Goal: Task Accomplishment & Management: Complete application form

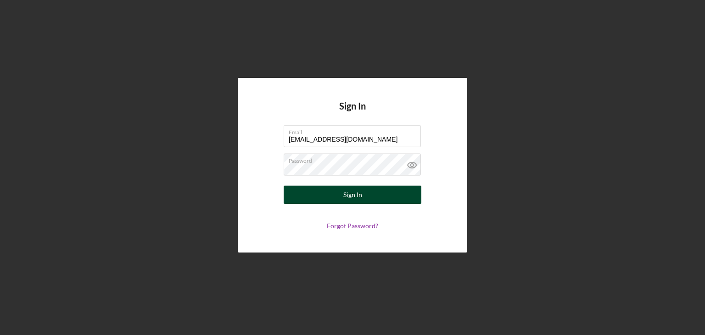
type input "[EMAIL_ADDRESS][DOMAIN_NAME]"
click at [369, 195] on button "Sign In" at bounding box center [353, 195] width 138 height 18
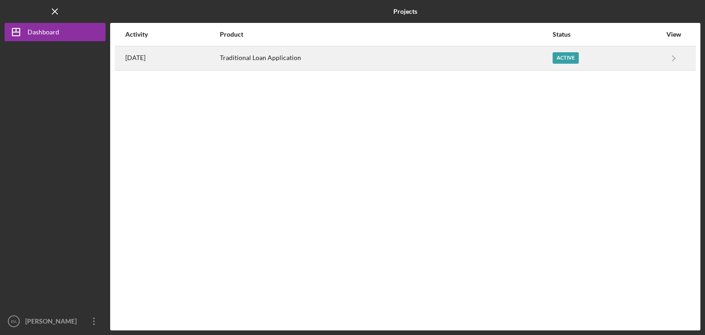
click at [275, 58] on div "Traditional Loan Application" at bounding box center [386, 58] width 332 height 23
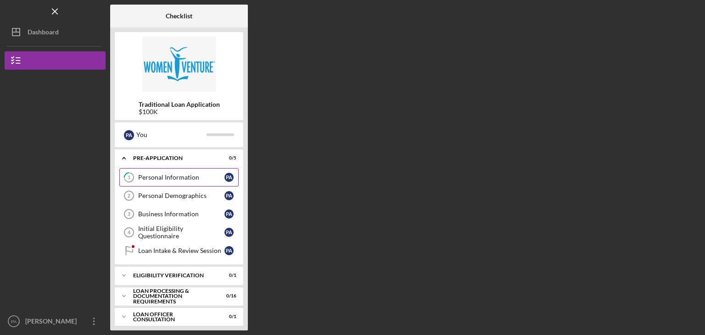
click at [177, 179] on div "Personal Information" at bounding box center [181, 177] width 86 height 7
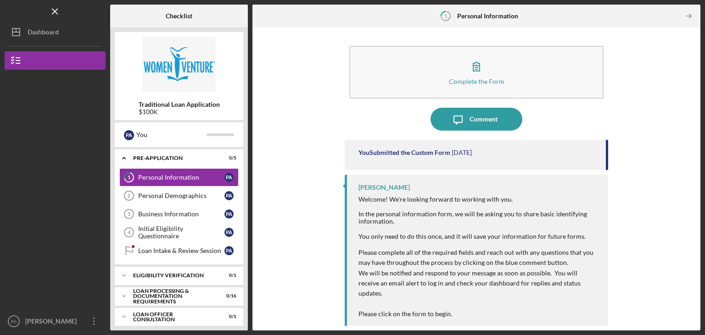
drag, startPoint x: 607, startPoint y: 153, endPoint x: 607, endPoint y: 159, distance: 6.0
click at [607, 159] on div "You Submitted the Custom Form [DATE]" at bounding box center [476, 155] width 263 height 30
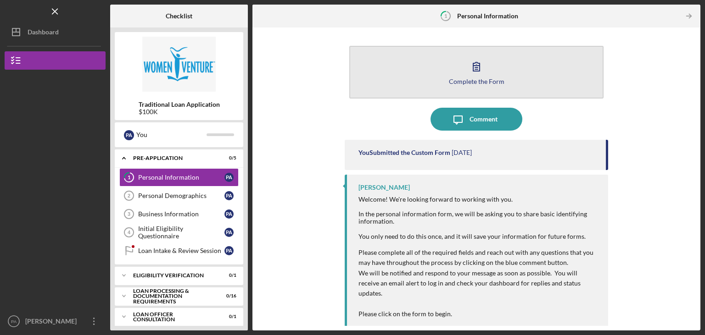
click at [477, 76] on icon "button" at bounding box center [476, 66] width 23 height 23
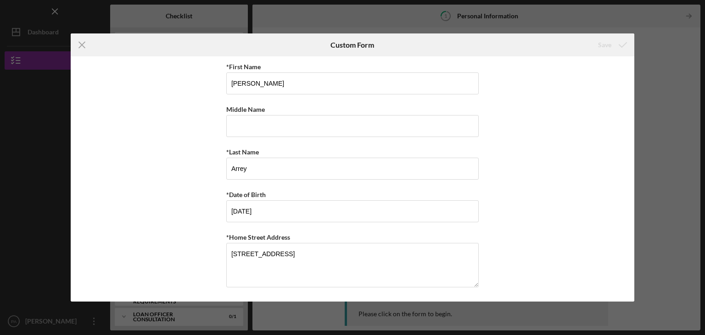
click at [674, 127] on div "Icon/Menu Close Custom Form Save *First Name [PERSON_NAME] Middle Name *Last Na…" at bounding box center [352, 167] width 705 height 335
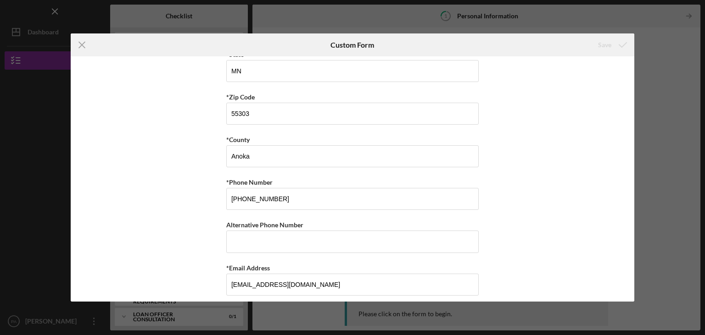
scroll to position [299, 0]
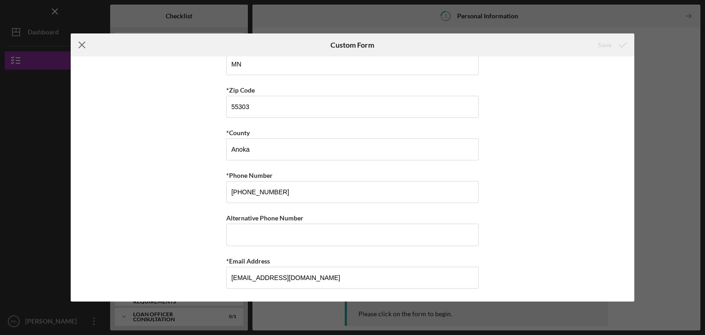
click at [82, 44] on icon "Icon/Menu Close" at bounding box center [82, 44] width 23 height 23
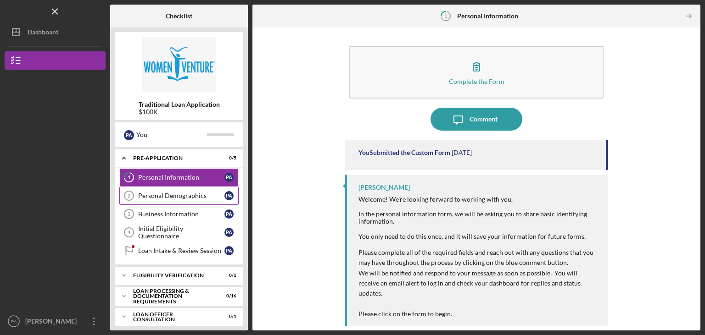
click at [172, 198] on div "Personal Demographics" at bounding box center [181, 195] width 86 height 7
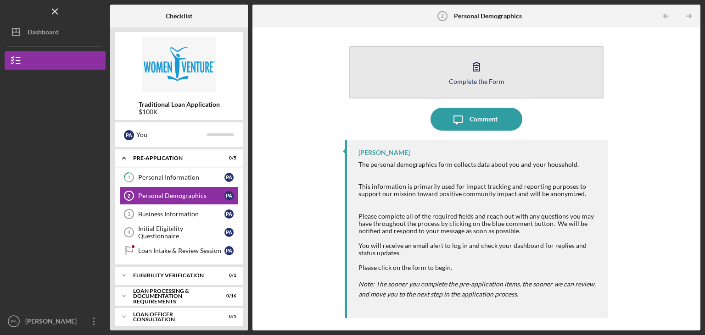
click at [469, 74] on icon "button" at bounding box center [476, 66] width 23 height 23
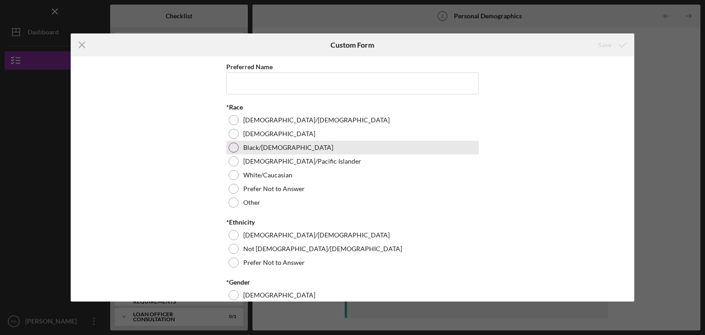
click at [237, 152] on div "Black/[DEMOGRAPHIC_DATA]" at bounding box center [352, 148] width 252 height 14
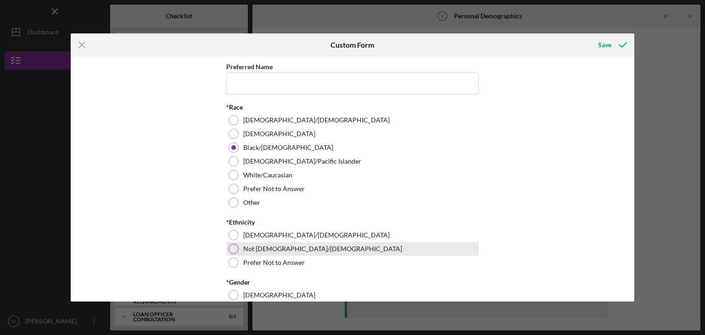
click at [236, 252] on div at bounding box center [234, 249] width 10 height 10
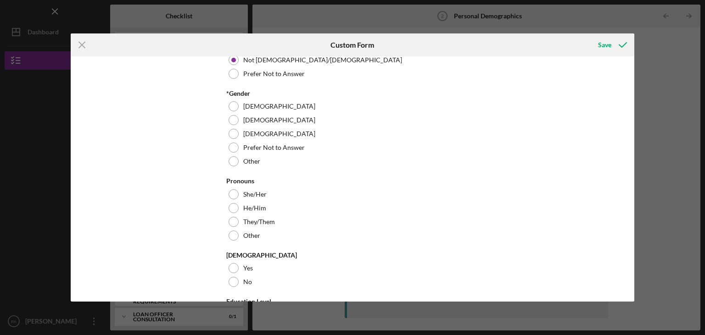
scroll to position [191, 0]
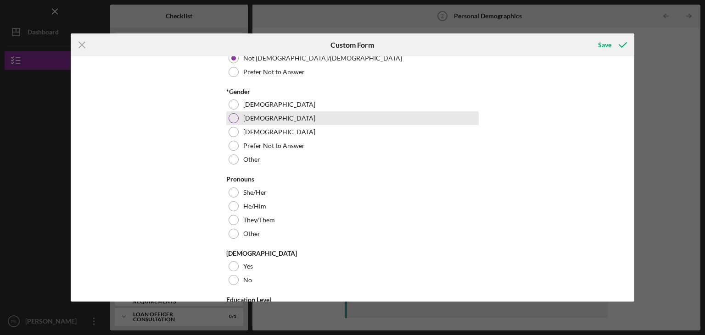
click at [236, 120] on div at bounding box center [234, 118] width 10 height 10
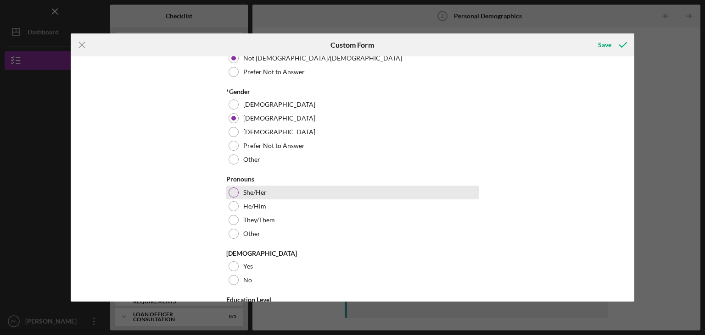
click at [237, 191] on div at bounding box center [234, 193] width 10 height 10
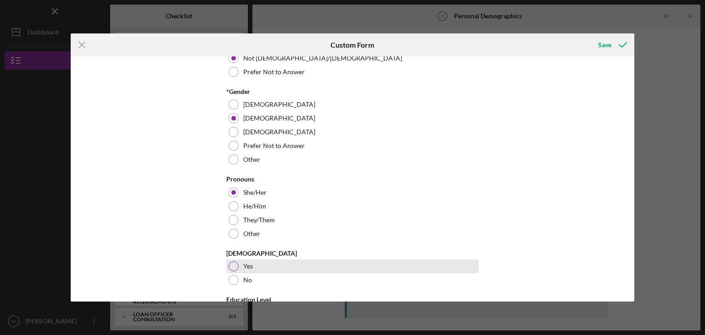
drag, startPoint x: 236, startPoint y: 282, endPoint x: 246, endPoint y: 274, distance: 12.7
click at [236, 282] on div at bounding box center [234, 280] width 10 height 10
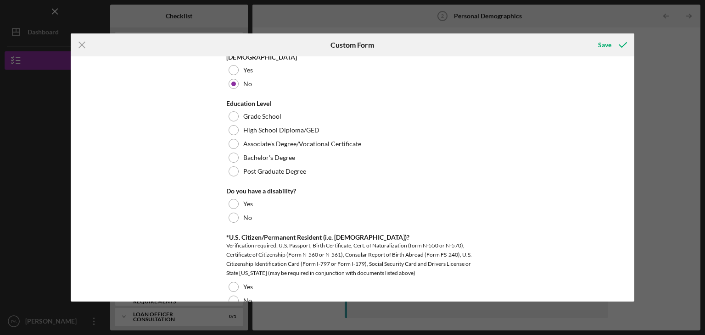
scroll to position [389, 0]
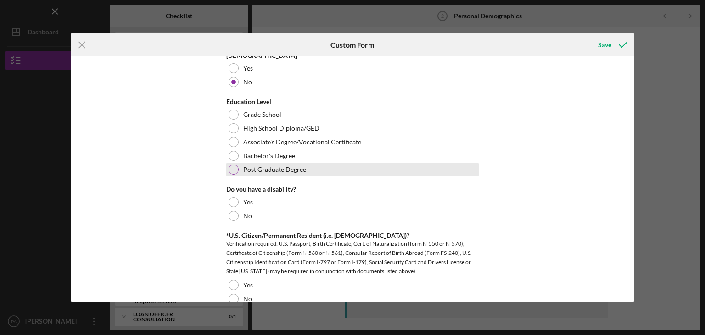
click at [237, 171] on div at bounding box center [234, 170] width 10 height 10
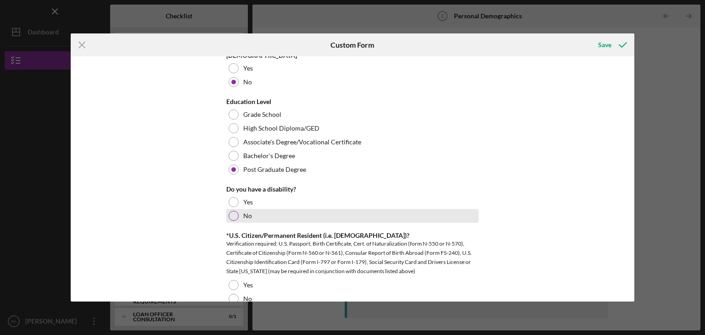
click at [234, 218] on div at bounding box center [234, 216] width 10 height 10
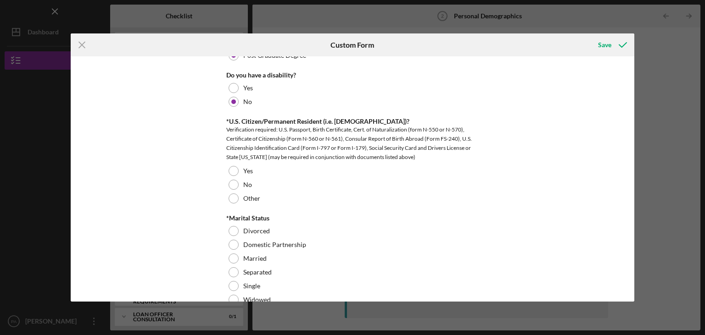
scroll to position [505, 0]
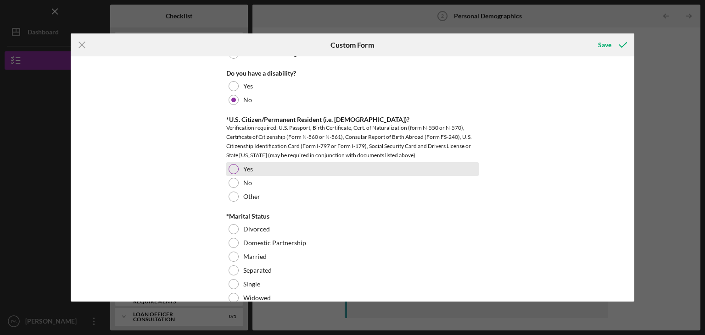
click at [236, 169] on div at bounding box center [234, 169] width 10 height 10
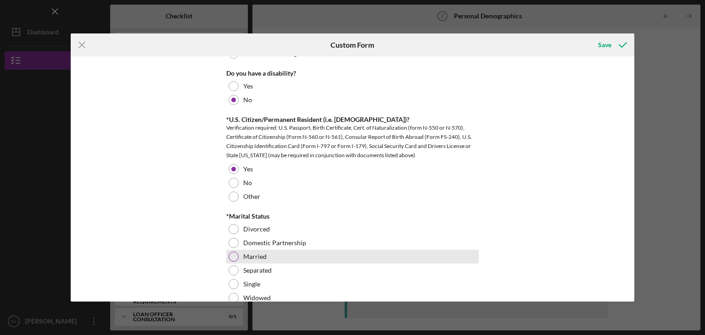
click at [235, 259] on div at bounding box center [234, 257] width 10 height 10
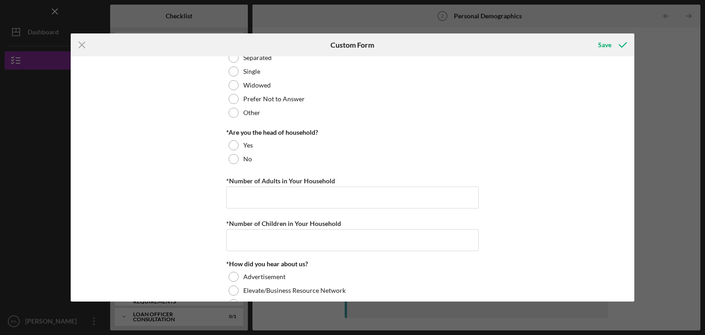
scroll to position [722, 0]
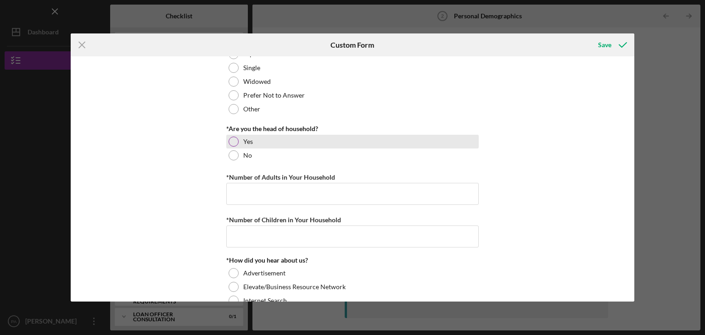
click at [233, 140] on div at bounding box center [234, 142] width 10 height 10
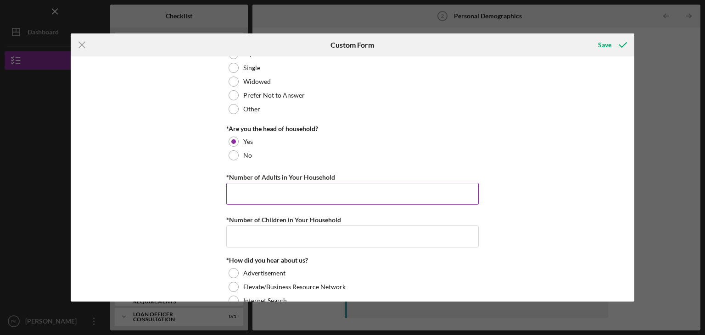
click at [241, 183] on div "*Number of Adults in Your Household" at bounding box center [352, 177] width 252 height 11
click at [241, 191] on input "*Number of Adults in Your Household" at bounding box center [352, 194] width 252 height 22
type input "2"
click at [240, 233] on input "*Number of Children in Your Household" at bounding box center [352, 237] width 252 height 22
type input "2"
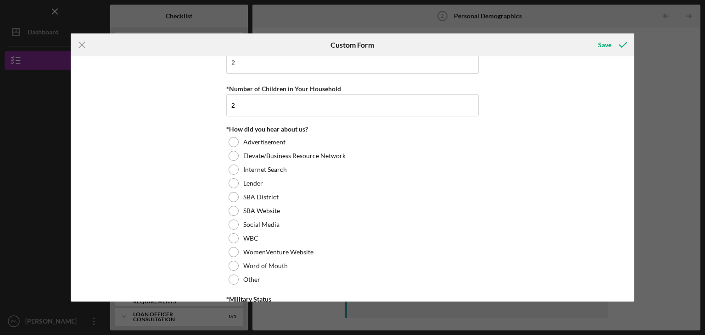
scroll to position [864, 0]
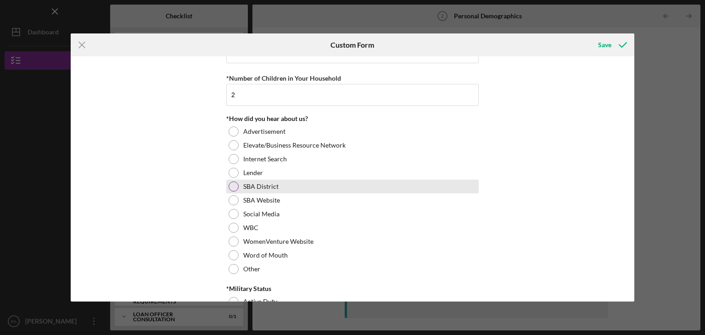
click at [236, 185] on div at bounding box center [234, 187] width 10 height 10
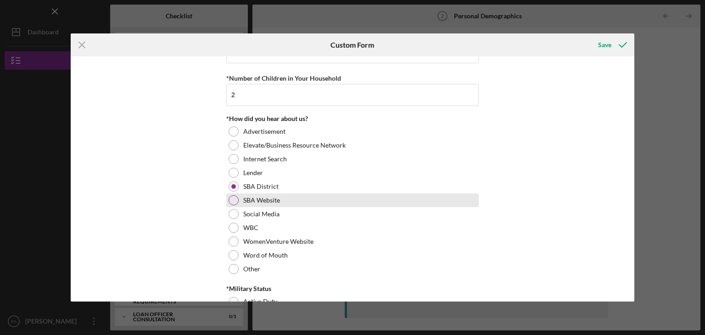
click at [239, 202] on div "SBA Website" at bounding box center [352, 201] width 252 height 14
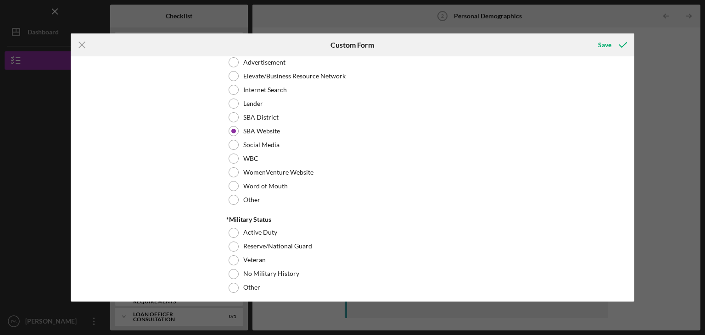
scroll to position [940, 0]
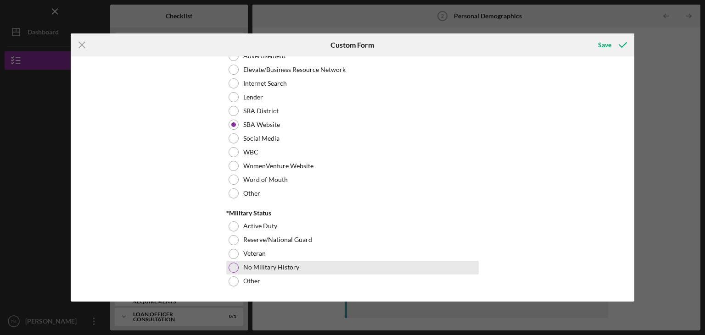
click at [232, 266] on div at bounding box center [234, 268] width 10 height 10
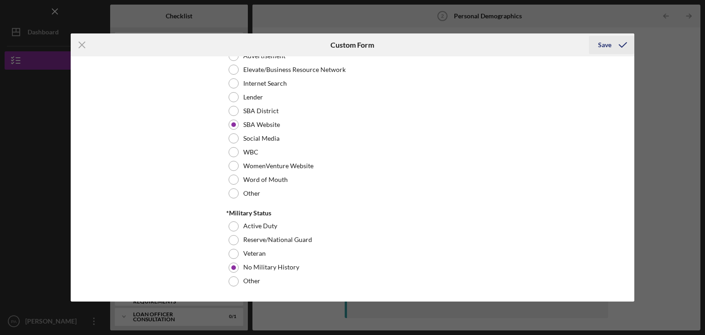
click at [608, 44] on div "Save" at bounding box center [604, 45] width 13 height 18
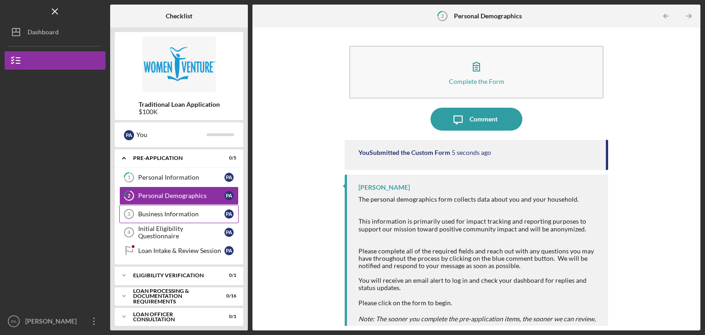
click at [161, 212] on div "Business Information" at bounding box center [181, 214] width 86 height 7
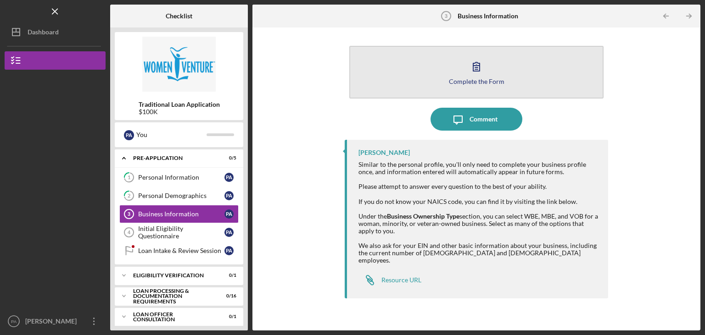
click at [470, 73] on icon "button" at bounding box center [476, 66] width 23 height 23
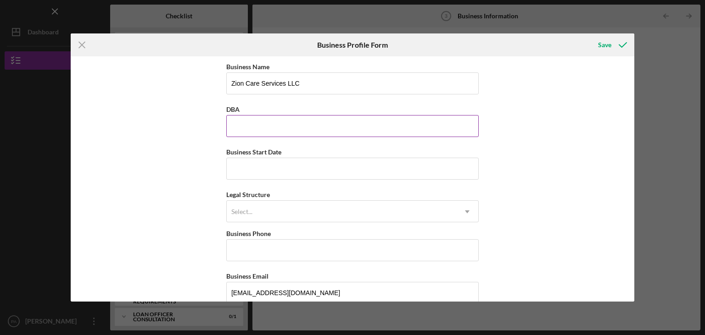
click at [251, 129] on input "DBA" at bounding box center [352, 126] width 252 height 22
type input "Zion Care Services LLC"
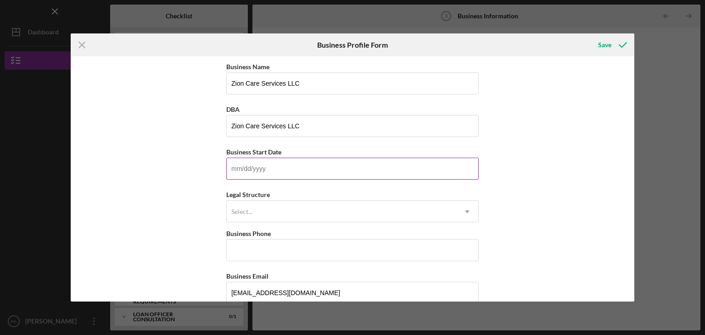
click at [245, 169] on input "Business Start Date" at bounding box center [352, 169] width 252 height 22
click at [241, 170] on input "01/dd/yyyy" at bounding box center [352, 169] width 252 height 22
type input "0m/dd/yyyy"
click at [240, 173] on input "12/dd/yyyy" at bounding box center [352, 169] width 252 height 22
click at [242, 170] on input "12/dd/yyyy" at bounding box center [352, 169] width 252 height 22
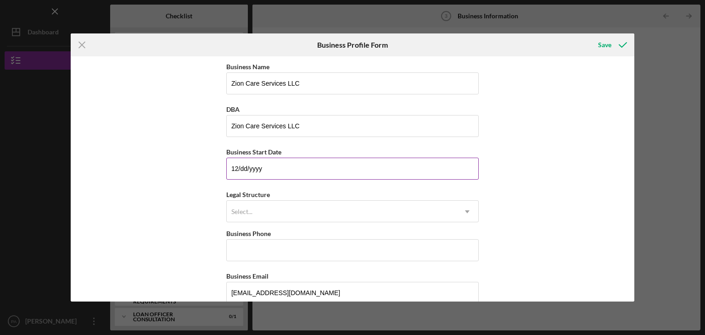
click at [242, 170] on input "12/dd/yyyy" at bounding box center [352, 169] width 252 height 22
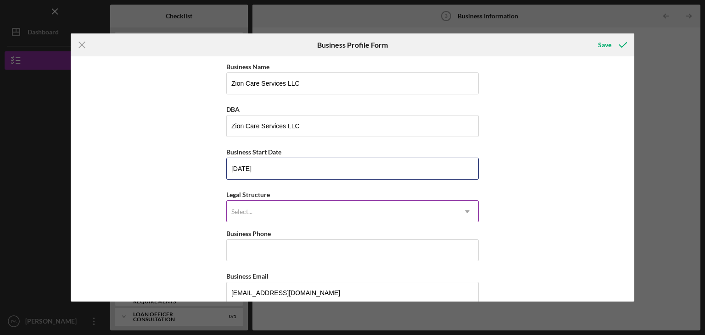
type input "[DATE]"
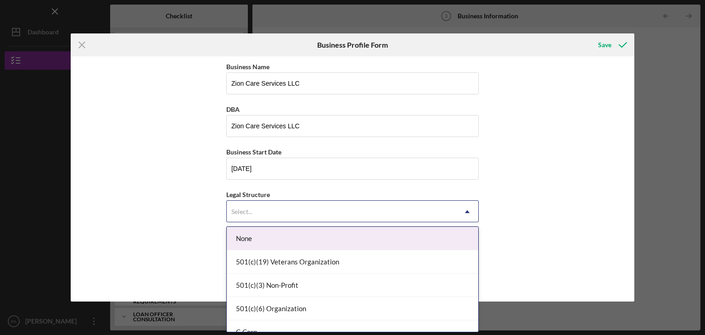
click at [470, 215] on icon "Icon/Dropdown Arrow" at bounding box center [467, 212] width 22 height 22
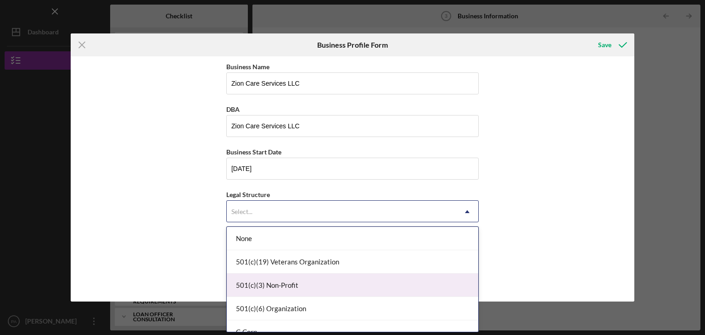
click at [301, 287] on div "501(c)(3) Non-Profit" at bounding box center [352, 285] width 251 height 23
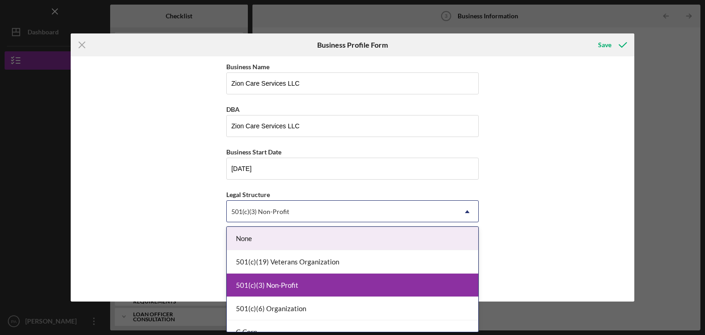
click at [467, 213] on use at bounding box center [467, 212] width 5 height 3
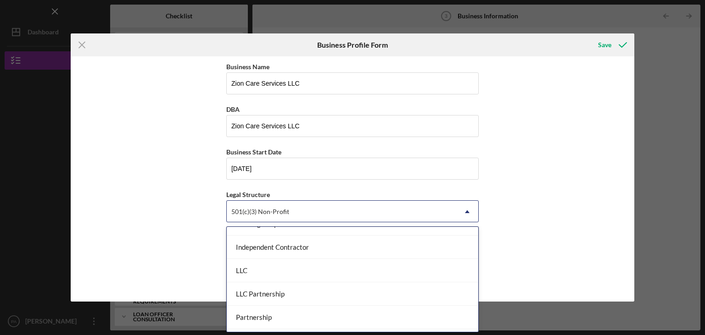
scroll to position [148, 0]
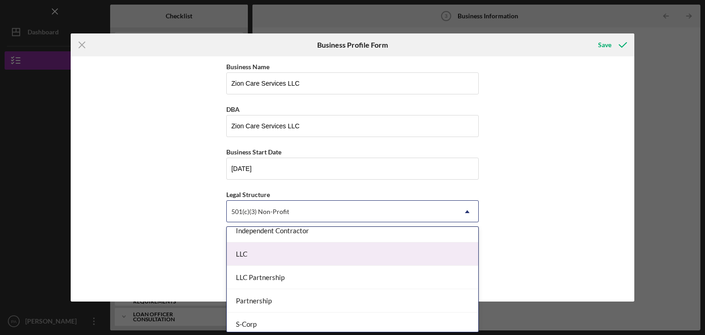
click at [272, 254] on div "LLC" at bounding box center [352, 254] width 251 height 23
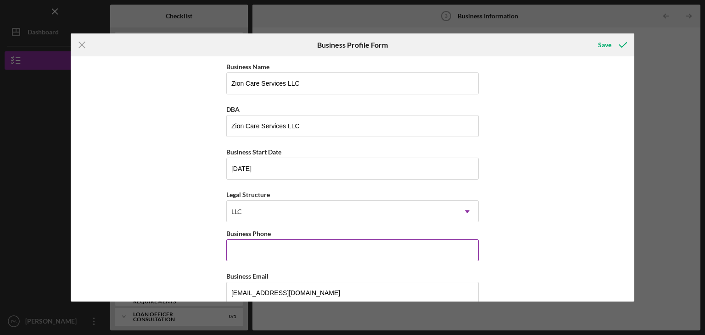
click at [271, 254] on input "Business Phone" at bounding box center [352, 251] width 252 height 22
type input "[PHONE_NUMBER]"
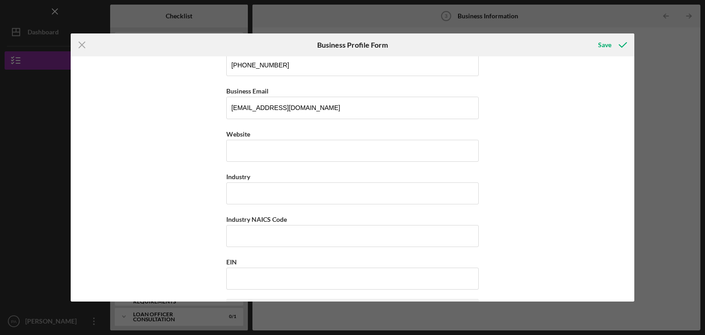
scroll to position [192, 0]
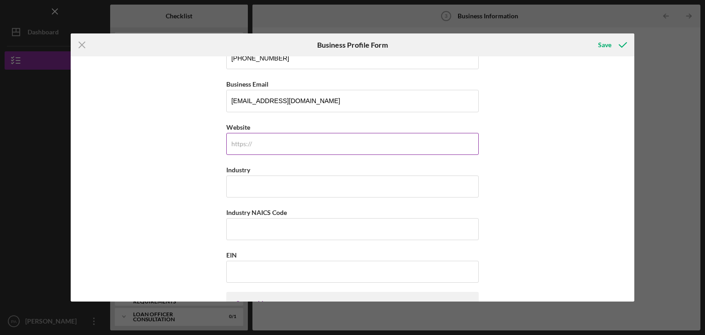
click at [244, 152] on input "Website" at bounding box center [352, 144] width 252 height 22
type input "[EMAIL_ADDRESS][DOMAIN_NAME]"
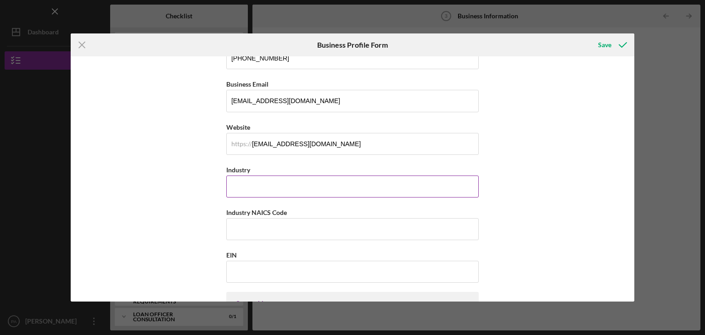
click at [240, 193] on input "Industry" at bounding box center [352, 187] width 252 height 22
type input "Services"
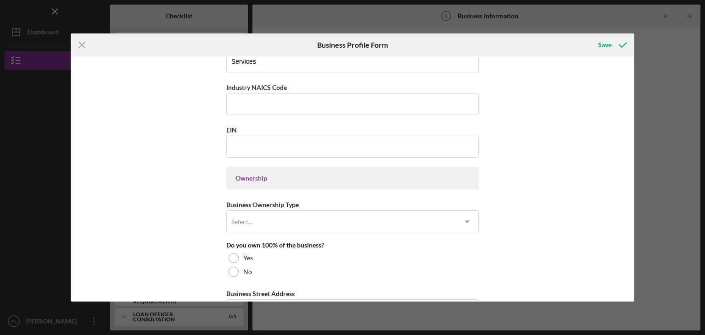
scroll to position [319, 0]
click at [263, 154] on input "EIN" at bounding box center [352, 145] width 252 height 22
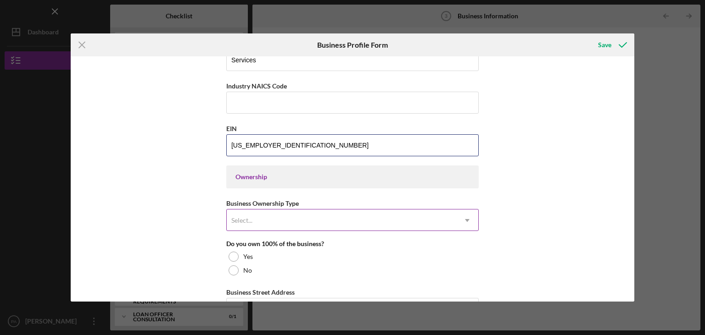
type input "[US_EMPLOYER_IDENTIFICATION_NUMBER]"
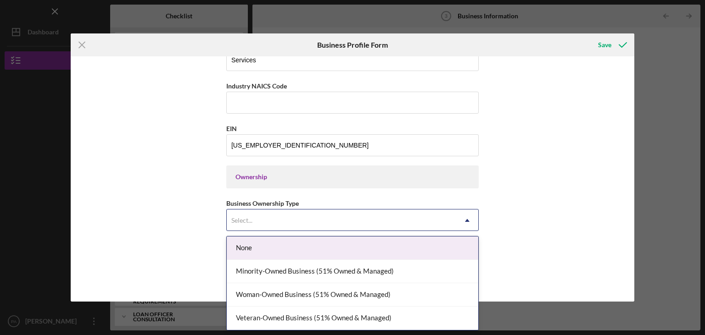
click at [469, 222] on use at bounding box center [467, 220] width 5 height 3
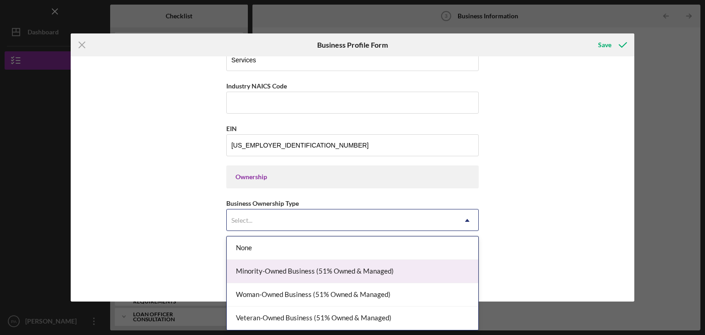
click at [270, 271] on div "Minority-Owned Business (51% Owned & Managed)" at bounding box center [352, 271] width 251 height 23
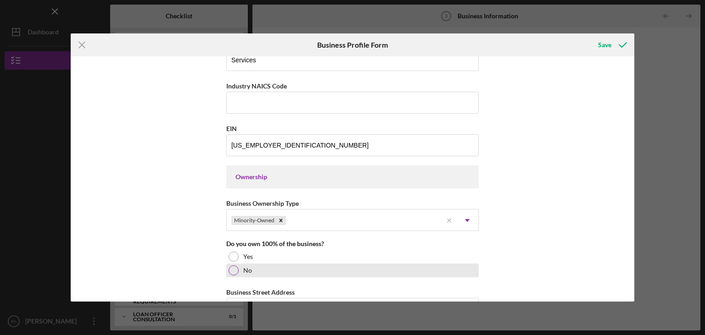
click at [238, 271] on div at bounding box center [234, 271] width 10 height 10
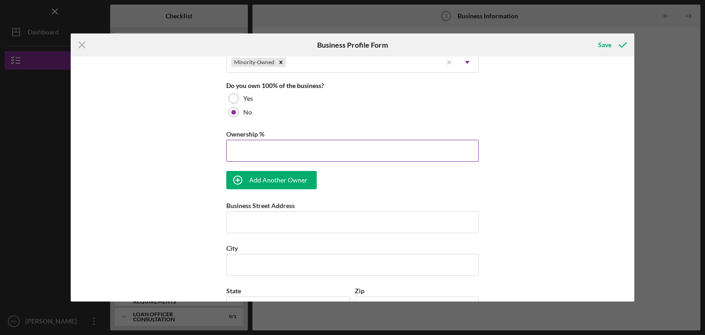
scroll to position [479, 0]
click at [298, 157] on input "Ownership %" at bounding box center [352, 150] width 252 height 22
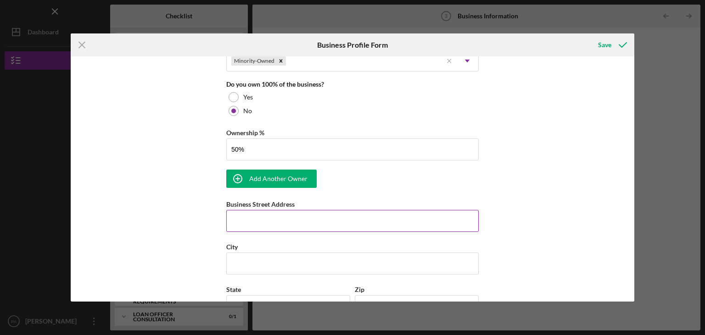
type input "50.00%"
click at [249, 222] on input "Business Street Address" at bounding box center [352, 221] width 252 height 22
type input "[STREET_ADDRESS]"
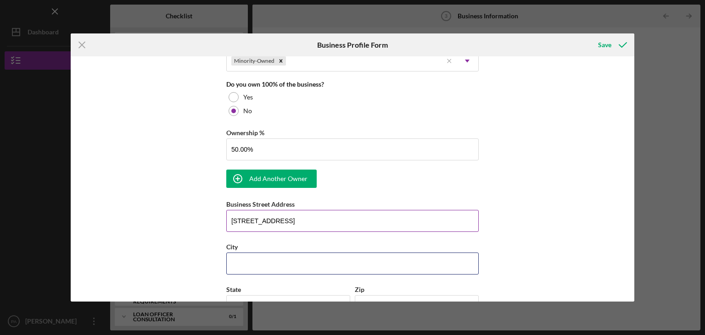
type input "[GEOGRAPHIC_DATA]"
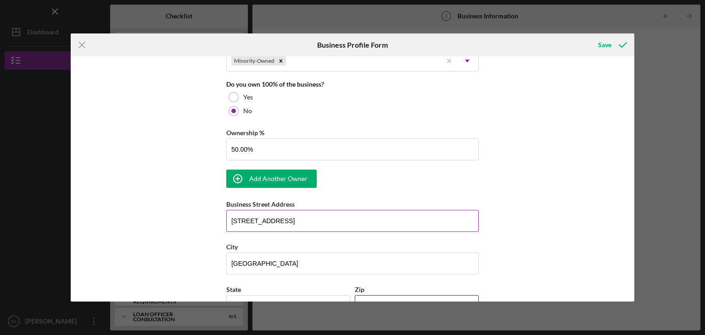
type input "55113"
type input "MN"
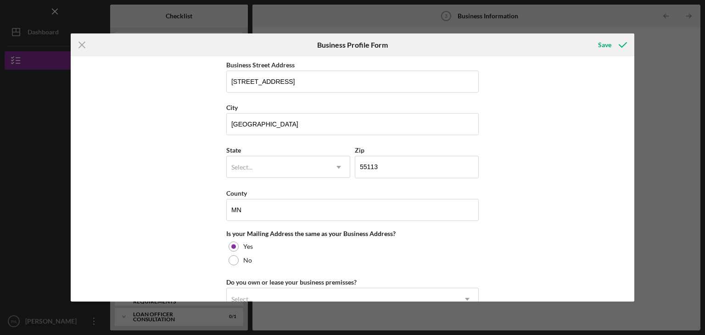
scroll to position [620, 0]
click at [340, 167] on use at bounding box center [338, 166] width 5 height 3
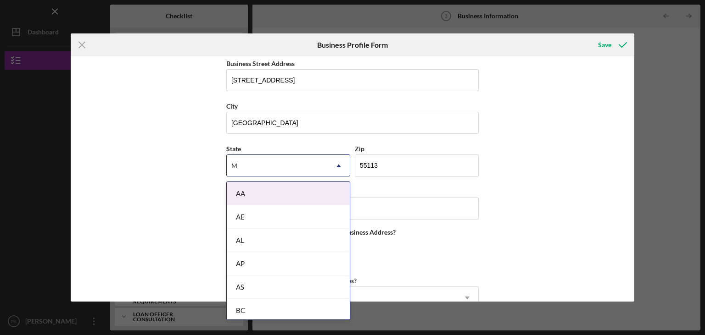
type input "MN"
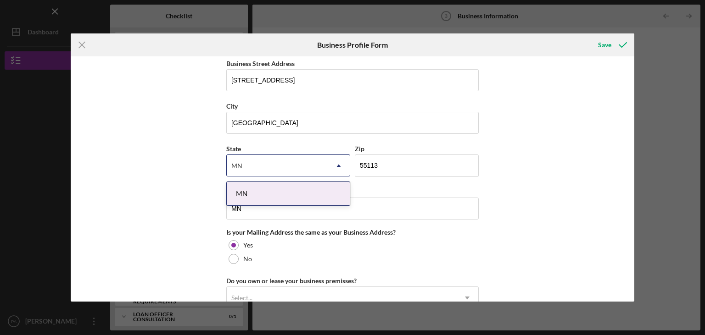
click at [277, 195] on div "MN" at bounding box center [288, 193] width 123 height 23
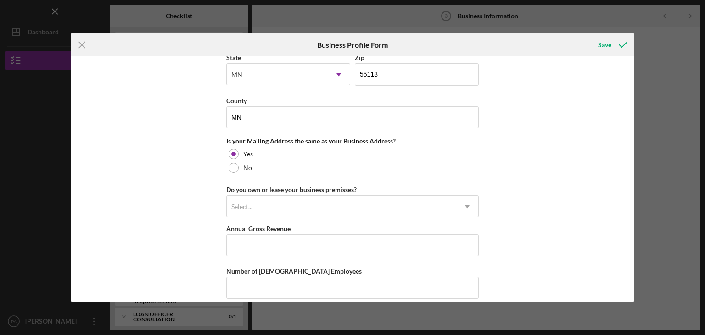
scroll to position [719, 0]
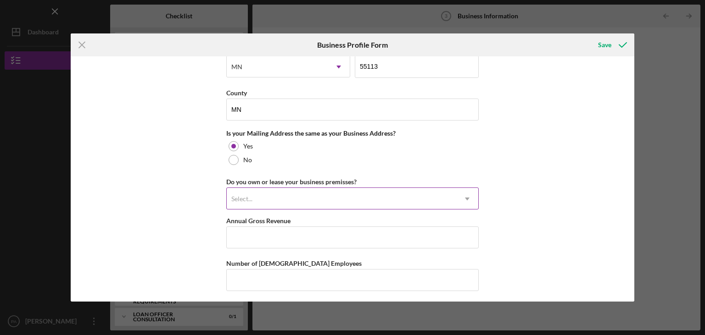
click at [471, 203] on icon "Icon/Dropdown Arrow" at bounding box center [467, 199] width 22 height 22
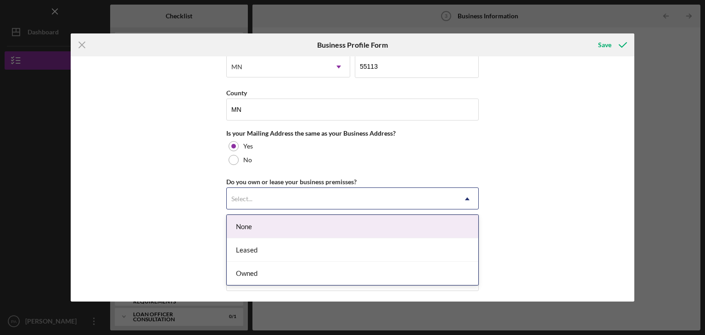
click at [267, 229] on div "None" at bounding box center [352, 226] width 251 height 23
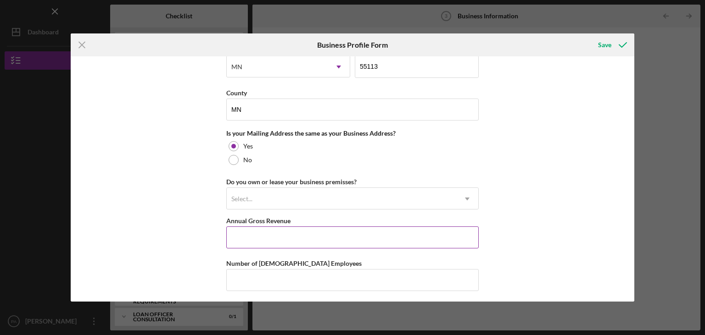
click at [267, 237] on input "Annual Gross Revenue" at bounding box center [352, 238] width 252 height 22
type input "$400,000"
click at [243, 279] on input "Number of [DEMOGRAPHIC_DATA] Employees" at bounding box center [352, 280] width 252 height 22
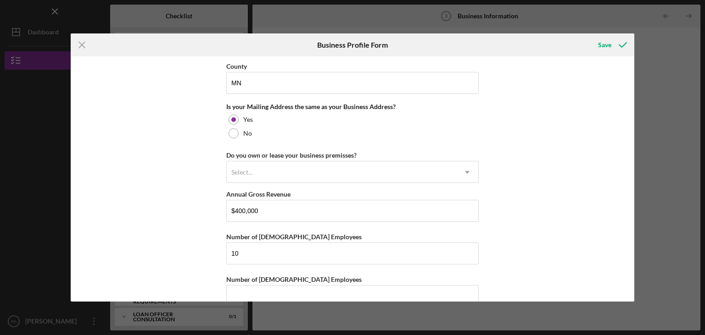
scroll to position [766, 0]
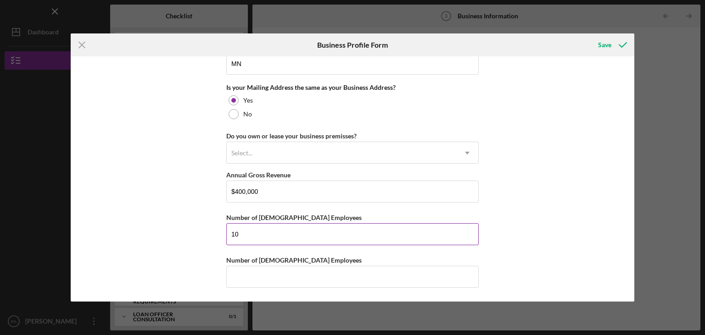
drag, startPoint x: 230, startPoint y: 236, endPoint x: 252, endPoint y: 237, distance: 22.0
click at [252, 237] on input "10" at bounding box center [352, 234] width 252 height 22
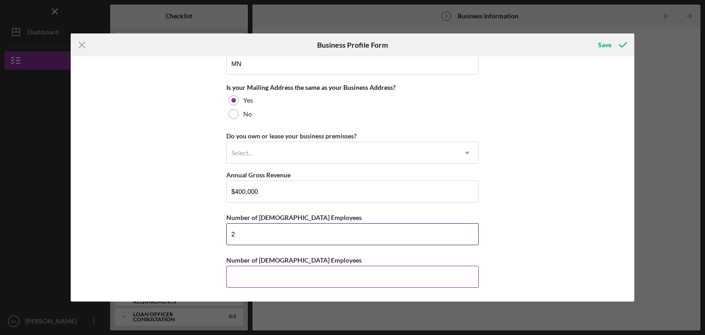
type input "2"
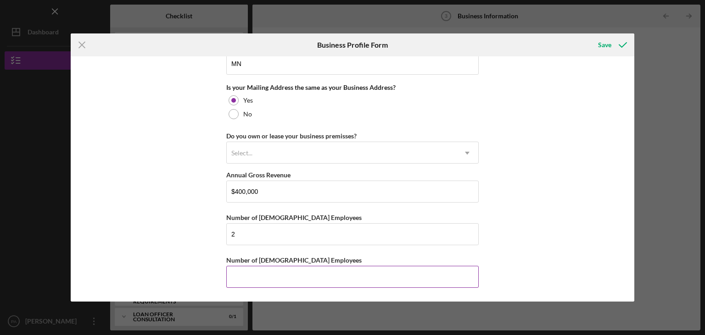
click at [235, 277] on input "Number of [DEMOGRAPHIC_DATA] Employees" at bounding box center [352, 277] width 252 height 22
type input "8"
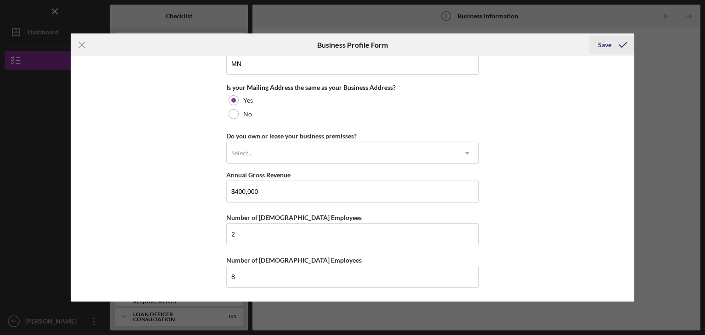
click at [607, 46] on div "Save" at bounding box center [604, 45] width 13 height 18
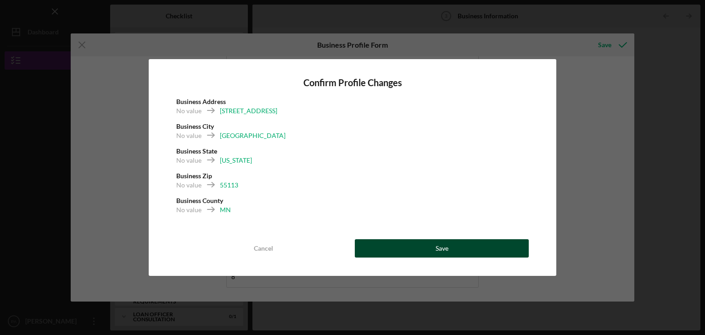
click at [425, 248] on button "Save" at bounding box center [442, 249] width 174 height 18
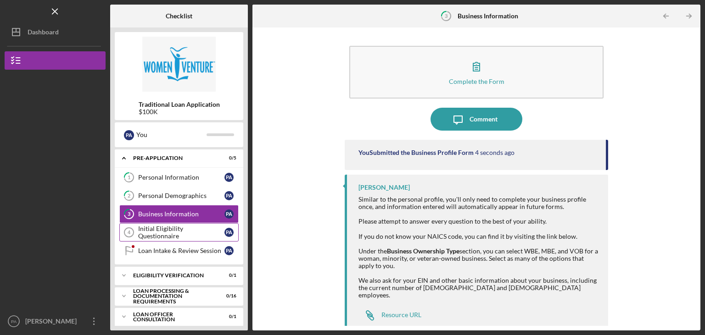
click at [192, 233] on div "Initial Eligibility Questionnaire" at bounding box center [181, 232] width 86 height 15
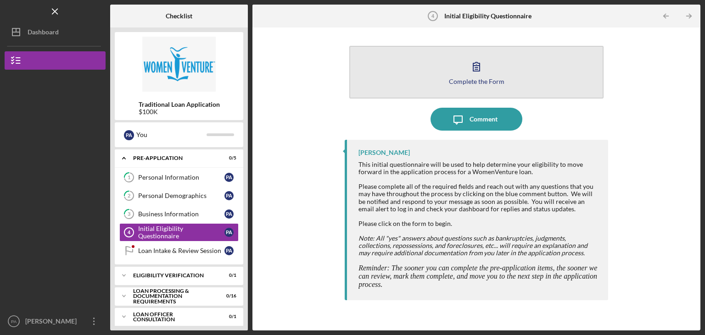
click at [491, 71] on button "Complete the Form Form" at bounding box center [476, 72] width 254 height 53
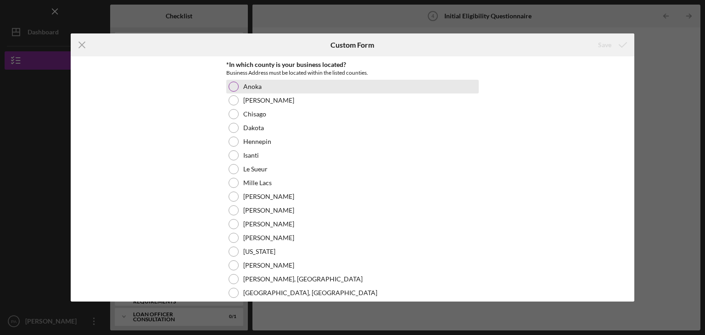
click at [236, 84] on div at bounding box center [234, 87] width 10 height 10
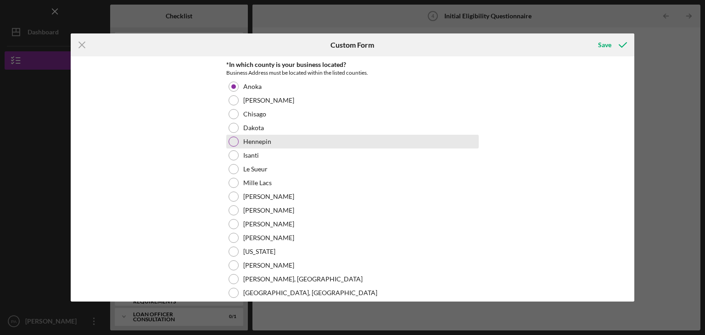
click at [232, 143] on div at bounding box center [234, 142] width 10 height 10
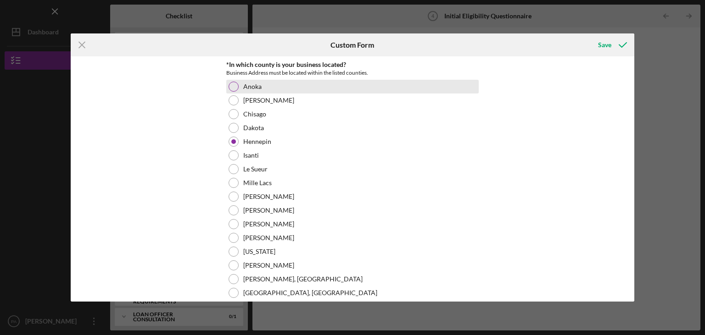
click at [230, 87] on div at bounding box center [234, 87] width 10 height 10
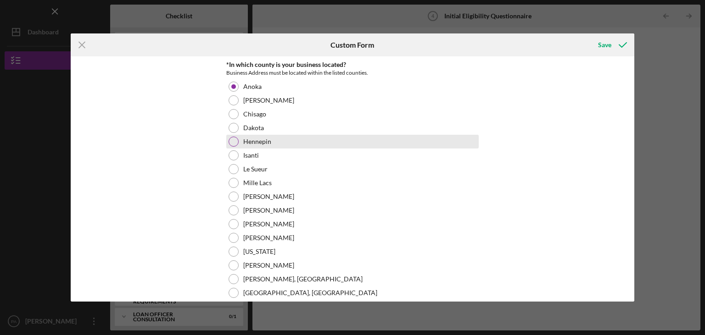
click at [235, 142] on div at bounding box center [234, 142] width 10 height 10
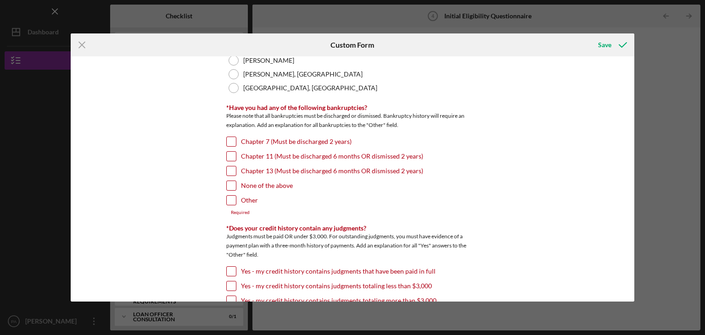
scroll to position [243, 0]
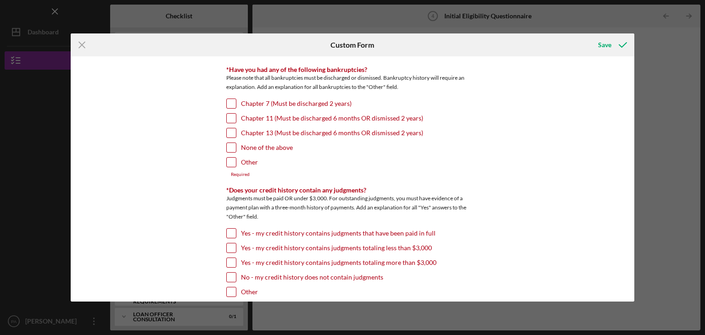
click at [229, 146] on input "None of the above" at bounding box center [231, 147] width 9 height 9
checkbox input "true"
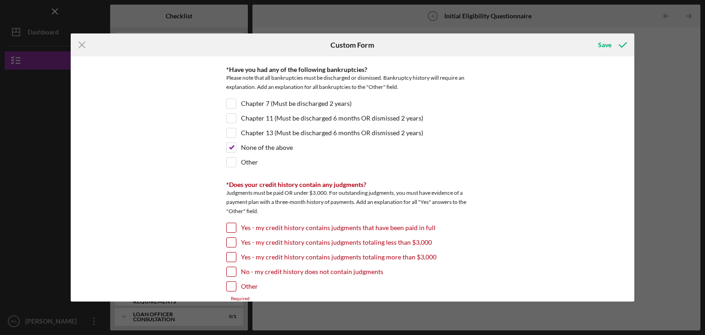
click at [234, 271] on input "No - my credit history does not contain judgments" at bounding box center [231, 272] width 9 height 9
checkbox input "true"
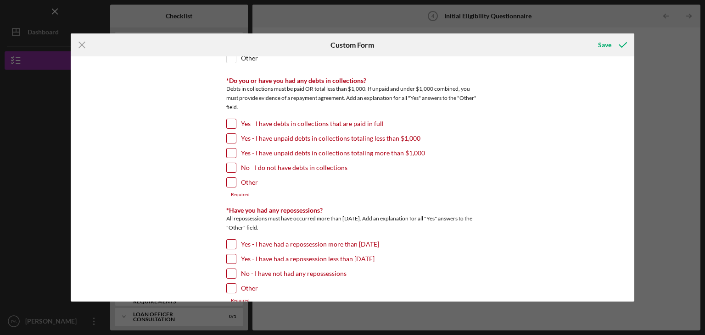
scroll to position [481, 0]
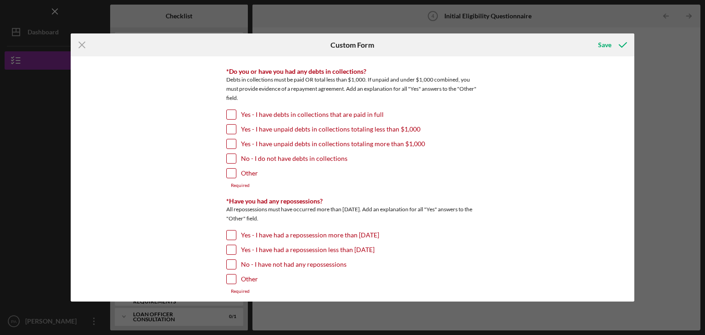
click at [231, 158] on input "No - I do not have debts in collections" at bounding box center [231, 158] width 9 height 9
checkbox input "true"
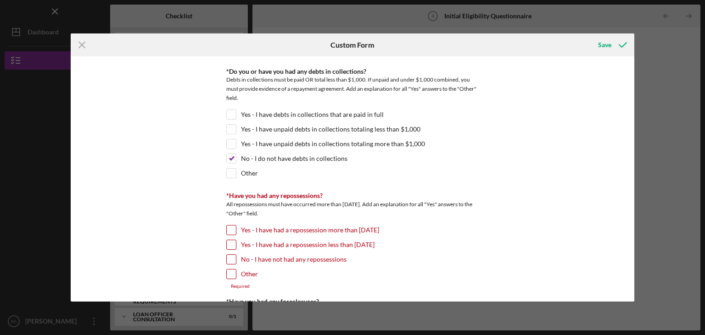
click at [232, 255] on input "No - I have not had any repossessions" at bounding box center [231, 259] width 9 height 9
checkbox input "true"
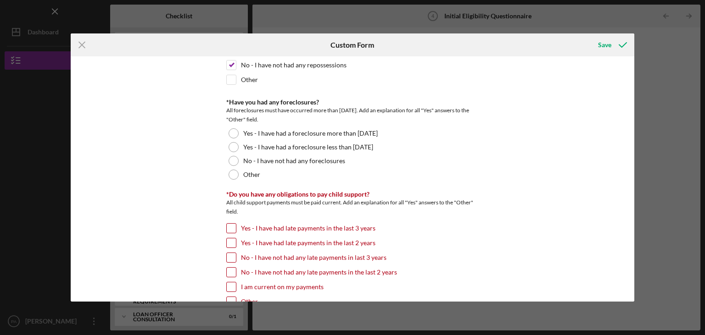
scroll to position [681, 0]
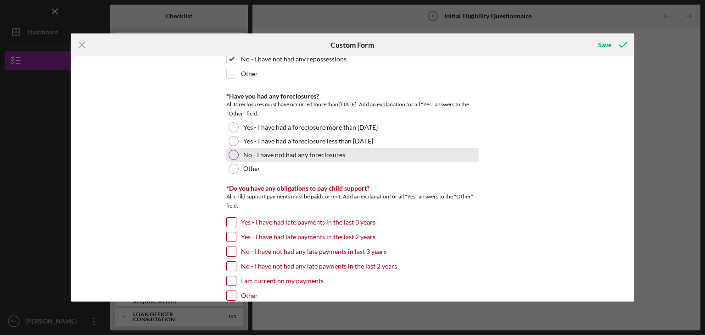
click at [236, 151] on div at bounding box center [234, 155] width 10 height 10
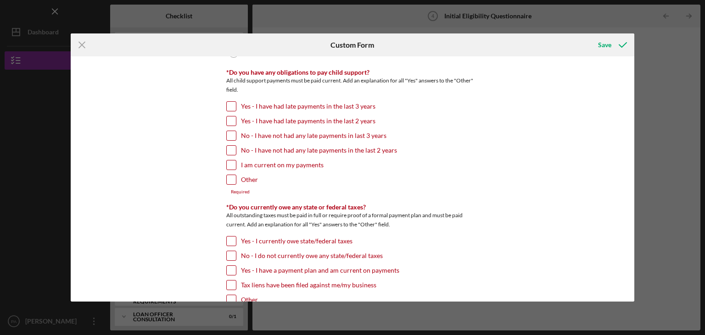
scroll to position [809, 0]
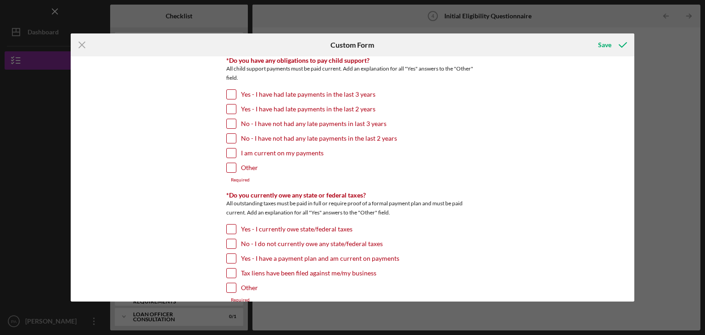
click at [229, 163] on input "Other" at bounding box center [231, 167] width 9 height 9
checkbox input "true"
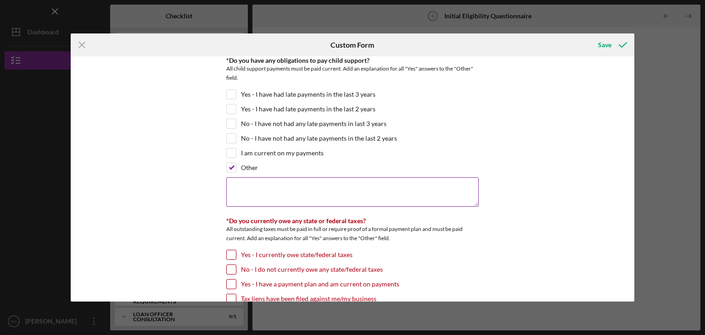
click at [233, 179] on textarea at bounding box center [352, 192] width 252 height 29
type textarea "I don't have any child support payments because our children live with us."
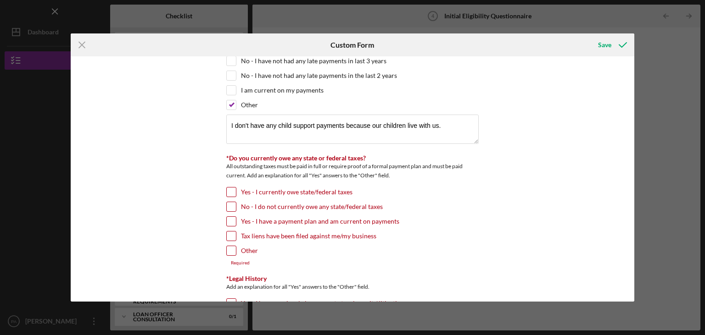
scroll to position [928, 0]
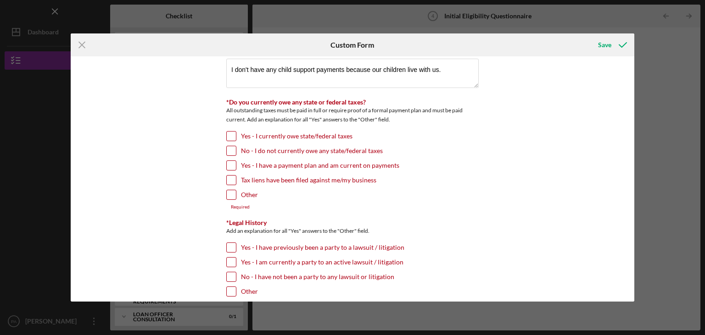
click at [231, 190] on input "Other" at bounding box center [231, 194] width 9 height 9
checkbox input "true"
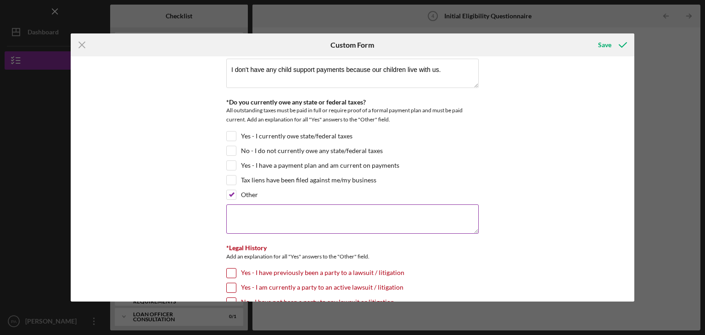
click at [245, 207] on textarea at bounding box center [352, 219] width 252 height 29
click at [458, 209] on textarea "Yes, the company owe a small amount of federal tax which we are making a monthy…" at bounding box center [352, 219] width 252 height 29
type textarea "Yes, the company owe a small amount of federal tax which we are making a monthl…"
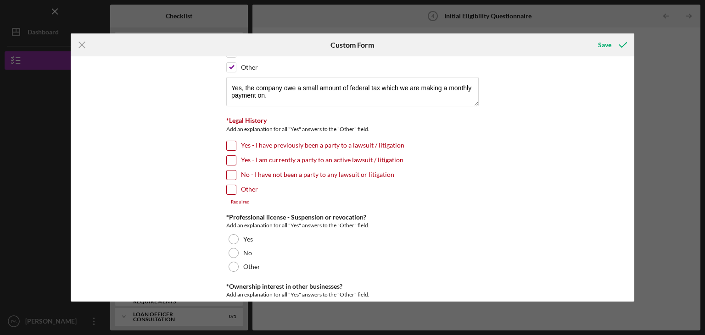
scroll to position [1059, 0]
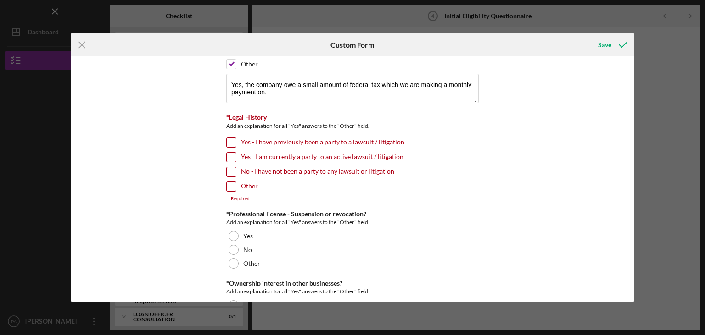
click at [229, 167] on input "No - I have not been a party to any lawsuit or litigation" at bounding box center [231, 171] width 9 height 9
checkbox input "true"
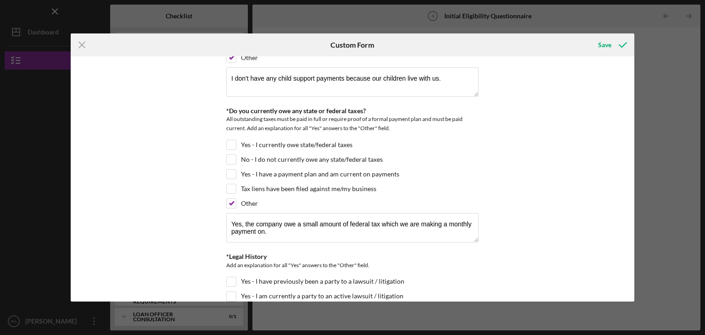
scroll to position [916, 0]
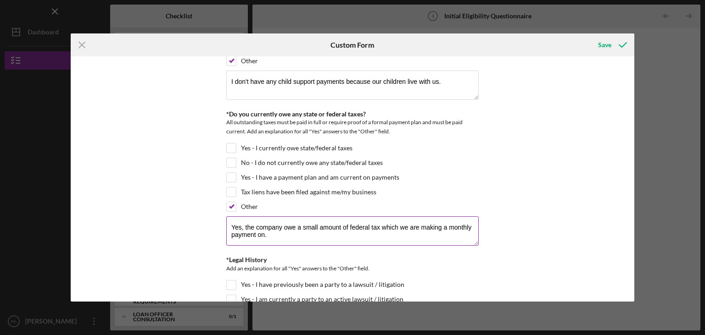
click at [343, 219] on textarea "Yes, the company owe a small amount of federal tax which we are making a monthl…" at bounding box center [352, 231] width 252 height 29
type textarea "Yes, the company owe a small amount, less than $4000 of federal tax which we ar…"
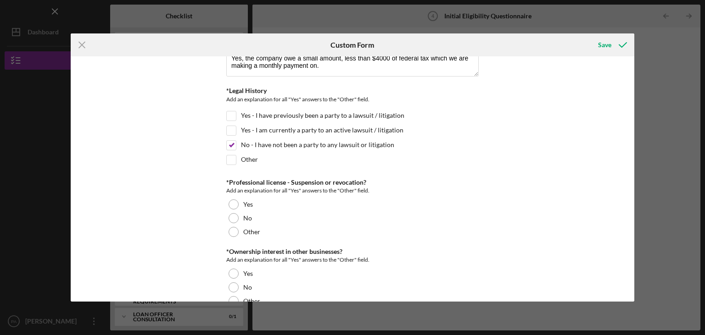
scroll to position [1088, 0]
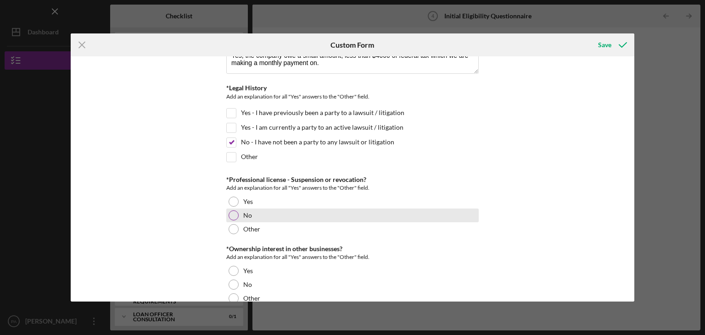
click at [238, 209] on div "No" at bounding box center [352, 216] width 252 height 14
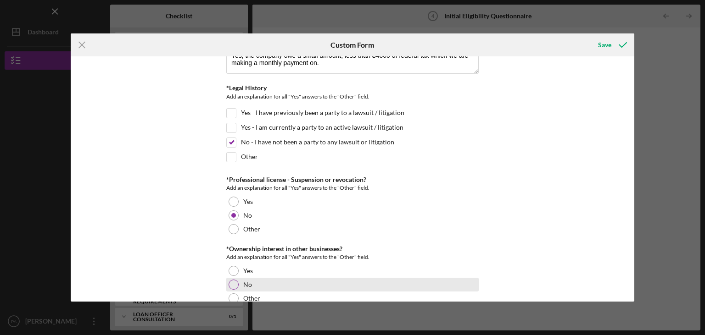
click at [235, 280] on div at bounding box center [234, 285] width 10 height 10
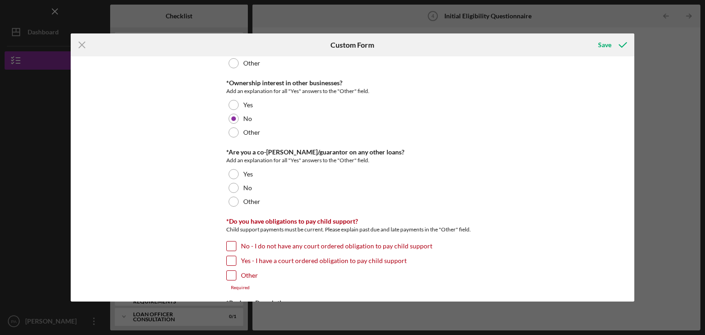
scroll to position [1257, 0]
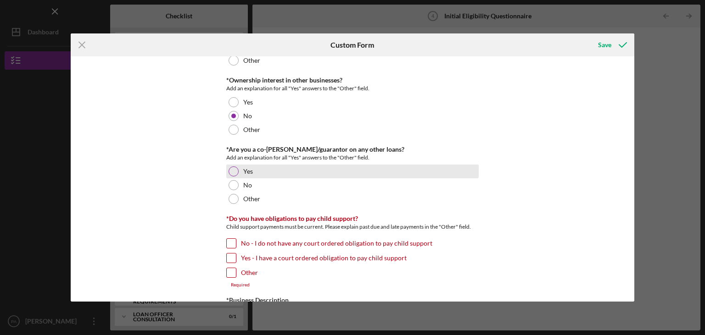
click at [237, 167] on div at bounding box center [234, 172] width 10 height 10
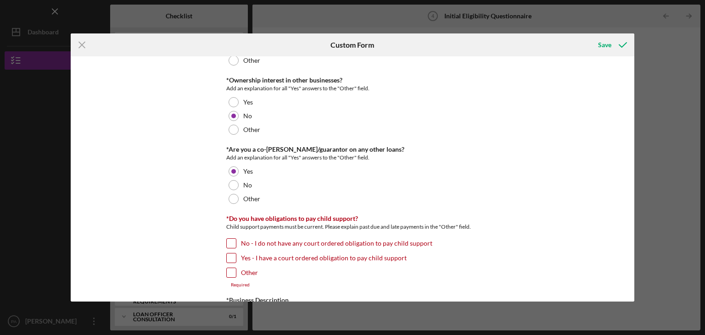
click at [229, 239] on input "No - I do not have any court ordered obligation to pay child support" at bounding box center [231, 243] width 9 height 9
checkbox input "true"
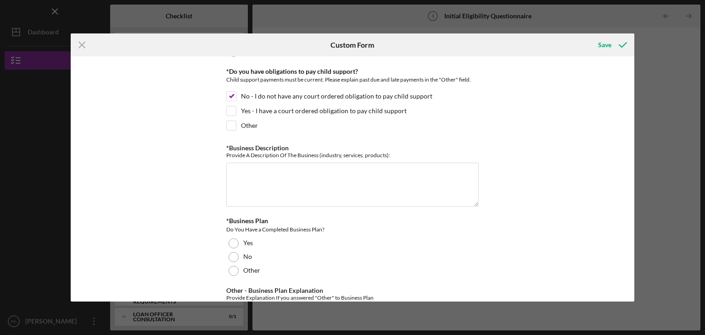
scroll to position [1408, 0]
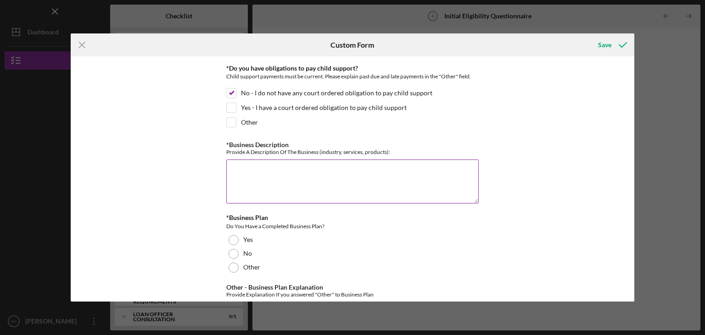
click at [244, 160] on textarea "*Business Description" at bounding box center [352, 182] width 252 height 44
type textarea "T"
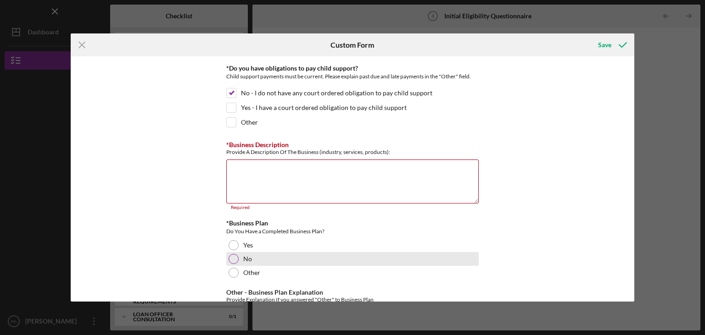
click at [233, 252] on div "No" at bounding box center [352, 259] width 252 height 14
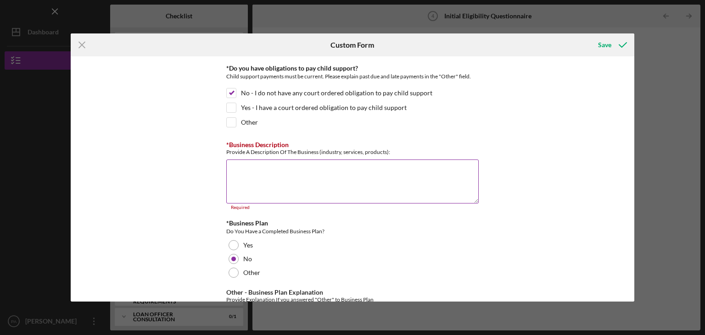
click at [233, 160] on textarea "*Business Description" at bounding box center [352, 182] width 252 height 44
paste textarea "Welcome to Zion Care Services LLC (ZCS). ZCS is a licensed care provider, creat…"
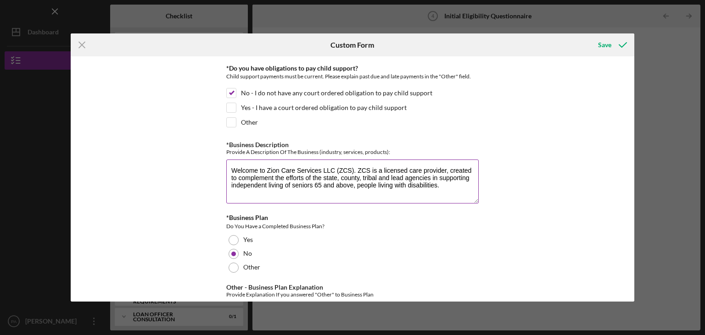
click at [356, 161] on textarea "Welcome to Zion Care Services LLC (ZCS). ZCS is a licensed care provider, creat…" at bounding box center [352, 182] width 252 height 44
click at [236, 160] on textarea "ZCS is a licensed care provider, created to complement the efforts of the state…" at bounding box center [352, 182] width 252 height 44
click at [362, 177] on textarea "Zion Care Services is a licensed care provider, created to complement the effor…" at bounding box center [352, 182] width 252 height 44
type textarea "Zion Care Services is a licensed care provider, created to complement the effor…"
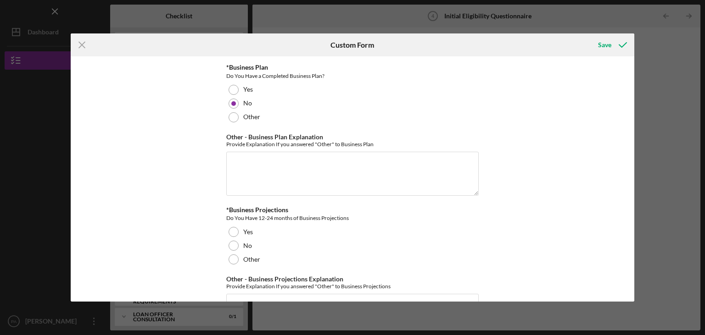
scroll to position [1562, 0]
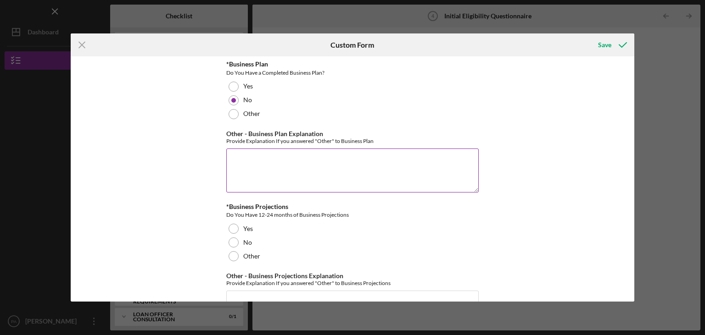
click at [253, 149] on textarea "Other - Business Plan Explanation" at bounding box center [352, 171] width 252 height 44
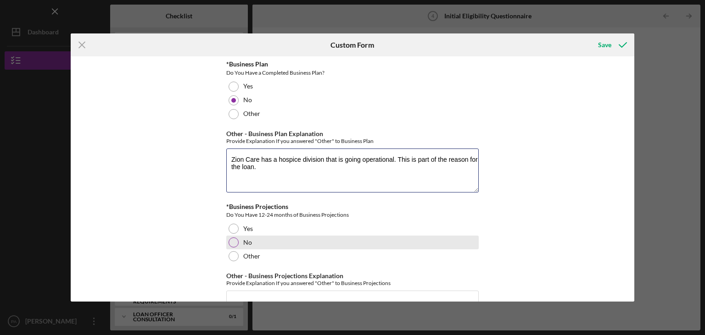
type textarea "Zion Care has a hospice division that is going operational. This is part of the…"
click at [237, 238] on div at bounding box center [234, 243] width 10 height 10
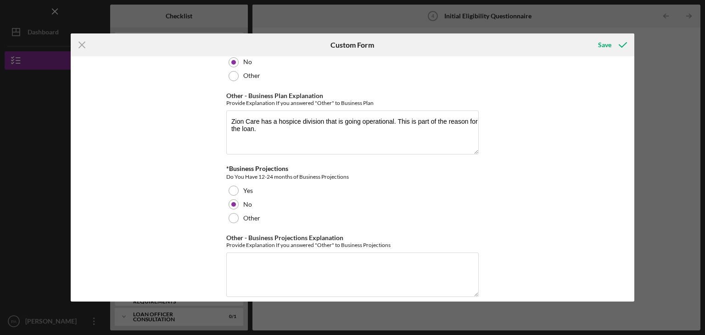
scroll to position [1667, 0]
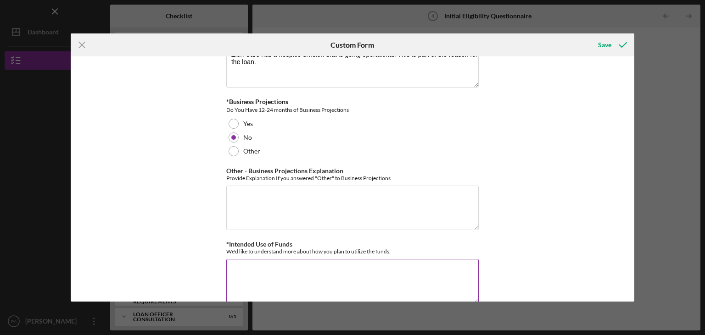
click at [260, 259] on textarea "*Intended Use of Funds" at bounding box center [352, 281] width 252 height 44
click at [329, 259] on textarea "The funds will be used to enhance the new hospice care services." at bounding box center [352, 281] width 252 height 44
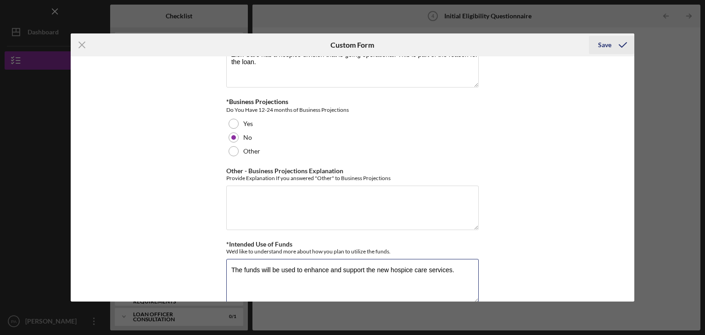
type textarea "The funds will be used to enhance and support the new hospice care services."
click at [604, 45] on div "Save" at bounding box center [604, 45] width 13 height 18
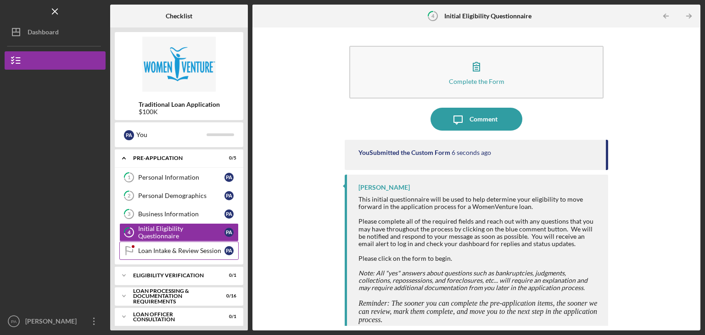
click at [180, 251] on div "Loan Intake & Review Session" at bounding box center [181, 250] width 86 height 7
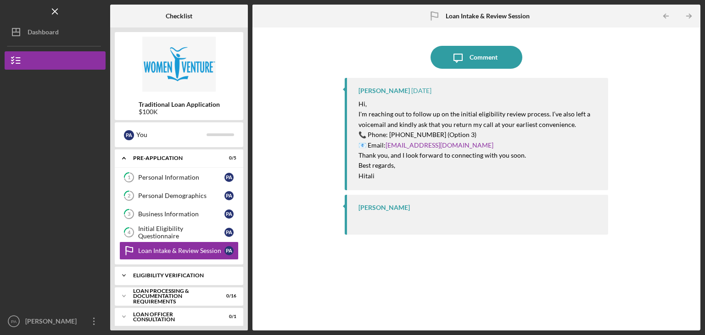
click at [168, 276] on div "Eligibility Verification" at bounding box center [182, 276] width 99 height 6
click at [178, 320] on div "Loan Processing & Documentation Requirements" at bounding box center [182, 320] width 99 height 11
drag, startPoint x: 251, startPoint y: 171, endPoint x: 250, endPoint y: 207, distance: 36.3
click at [250, 207] on div "Checklist Traditional Loan Application $100K P A You Icon/Expander Pre-Applicat…" at bounding box center [405, 168] width 590 height 326
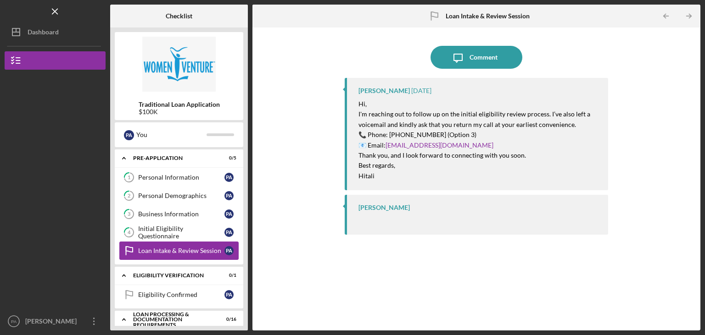
click at [184, 248] on div "Loan Intake & Review Session" at bounding box center [181, 250] width 86 height 7
click at [190, 180] on div "Personal Information" at bounding box center [181, 177] width 86 height 7
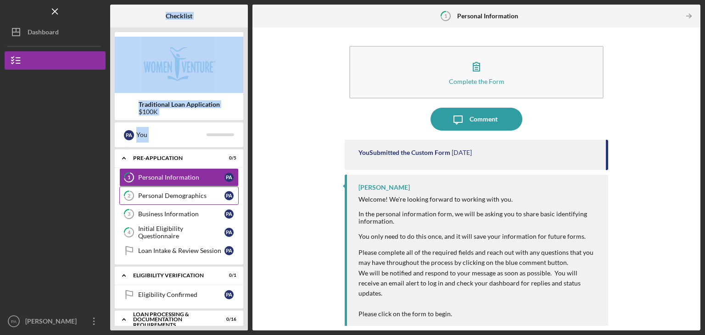
click at [183, 197] on div "Personal Demographics" at bounding box center [181, 195] width 86 height 7
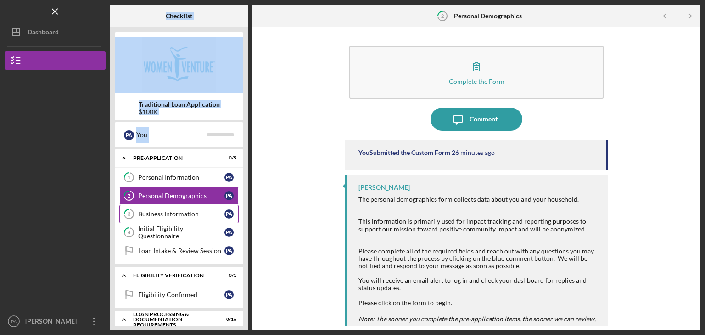
click at [182, 212] on div "Business Information" at bounding box center [181, 214] width 86 height 7
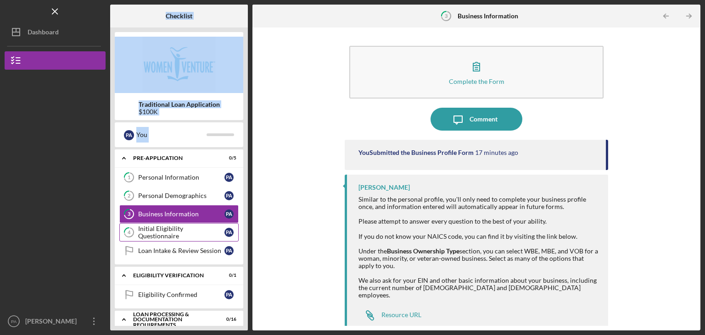
click at [181, 232] on div "Initial Eligibility Questionnaire" at bounding box center [181, 232] width 86 height 15
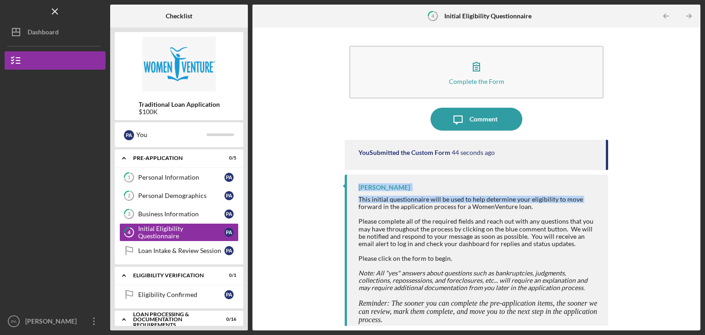
drag, startPoint x: 608, startPoint y: 157, endPoint x: 612, endPoint y: 198, distance: 41.5
click at [612, 198] on div "Complete the Form Form Icon/Message Comment You Submitted the Custom Form 44 se…" at bounding box center [476, 179] width 439 height 294
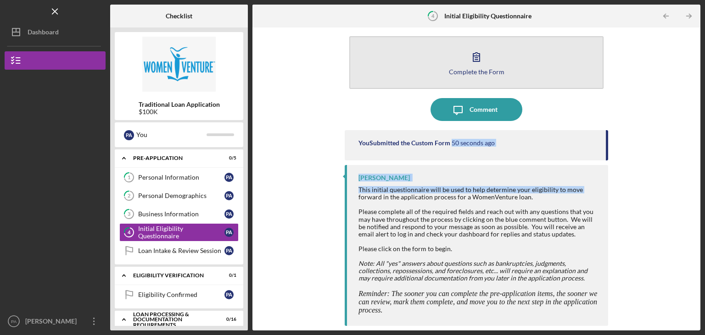
click at [474, 68] on div "Complete the Form" at bounding box center [477, 71] width 56 height 7
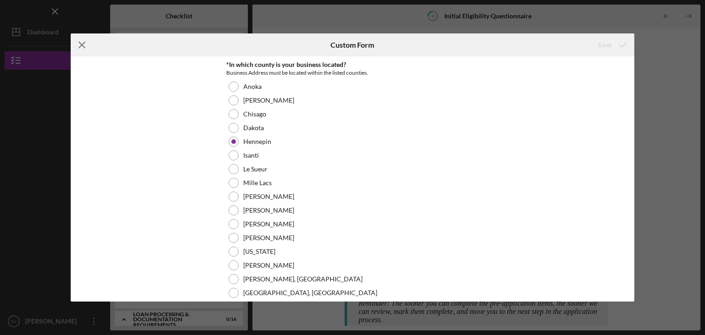
click at [80, 45] on icon "Icon/Menu Close" at bounding box center [82, 44] width 23 height 23
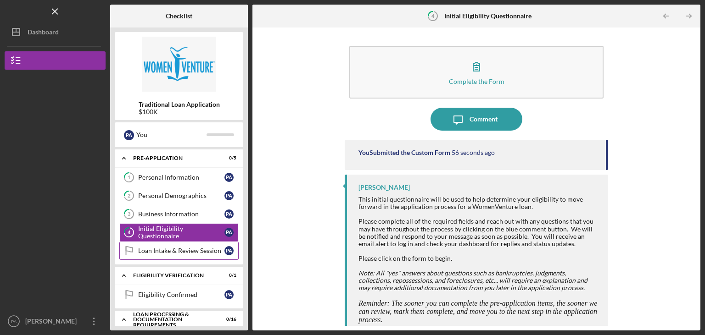
click at [153, 249] on div "Loan Intake & Review Session" at bounding box center [181, 250] width 86 height 7
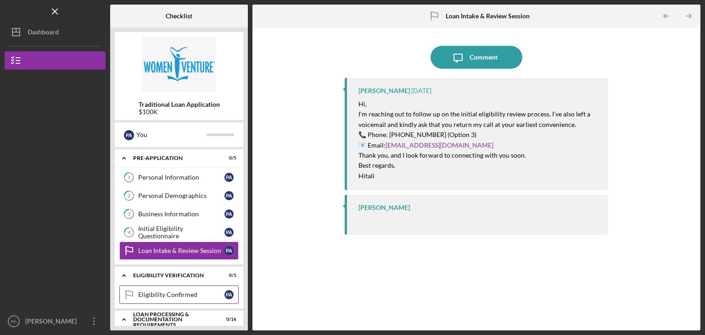
click at [184, 292] on div "Eligibility Confirmed" at bounding box center [181, 294] width 86 height 7
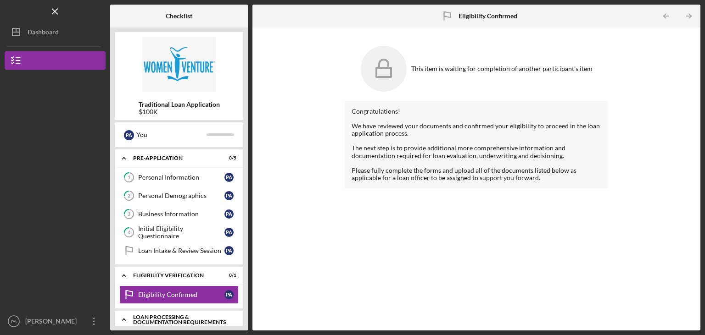
click at [170, 317] on div "Loan Processing & Documentation Requirements" at bounding box center [182, 320] width 99 height 11
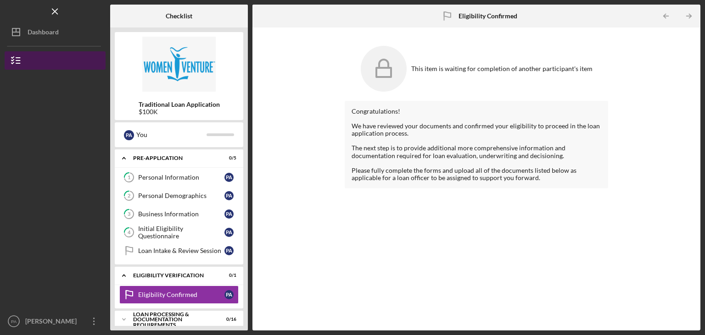
click at [34, 59] on button "Traditional Loan Application" at bounding box center [55, 60] width 101 height 18
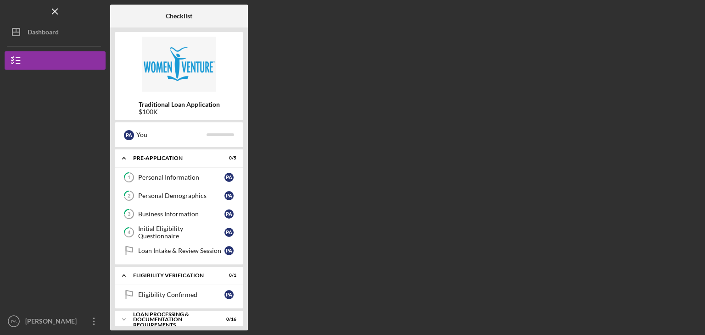
click at [309, 166] on div "Checklist Traditional Loan Application $100K P A You Icon/Expander Pre-Applicat…" at bounding box center [405, 168] width 590 height 326
click at [57, 29] on div "Dashboard" at bounding box center [43, 33] width 31 height 21
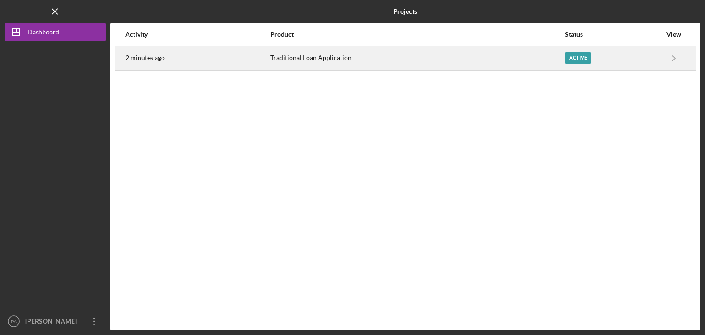
click at [300, 59] on div "Traditional Loan Application" at bounding box center [417, 58] width 294 height 23
